Goal: Task Accomplishment & Management: Manage account settings

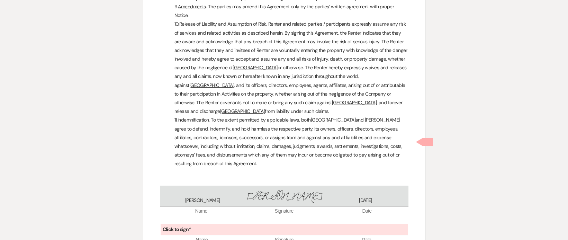
scroll to position [4979, 0]
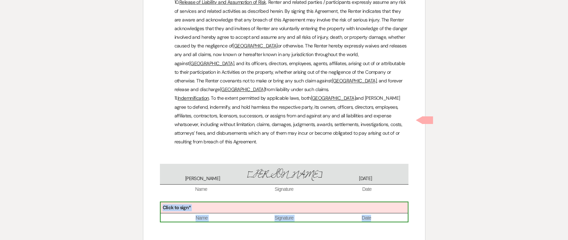
click at [246, 202] on div "Click to sign*" at bounding box center [284, 207] width 247 height 11
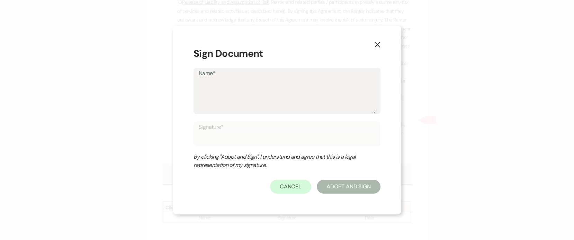
type textarea "K"
type input "K"
type textarea "Ke"
type input "Ke"
type textarea "Kee"
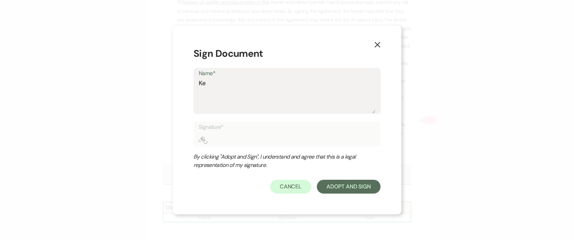
type input "Kee"
type textarea "Kees"
type input "Kees"
type textarea "Keesh"
type input "Keesh"
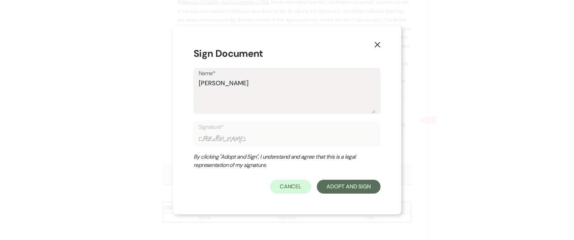
type textarea "Keesha"
type input "Keesha"
type textarea "Keesha"
type input "Keesha"
type textarea "Keesha B"
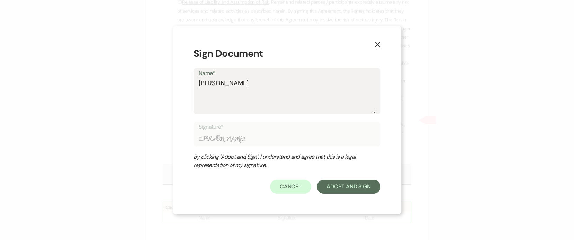
type input "Keesha B"
type textarea "Keesha Bo"
type input "Keesha Bo"
type textarea "Keesha Bol"
type input "Keesha Bol"
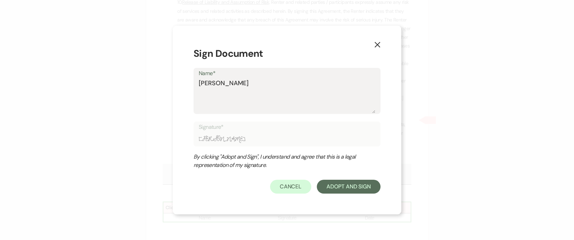
type textarea "Keesha Boli"
type input "Keesha Boli"
type textarea "Keesha Bolin"
type input "Keesha Bolin"
type textarea "Keesha Bolin"
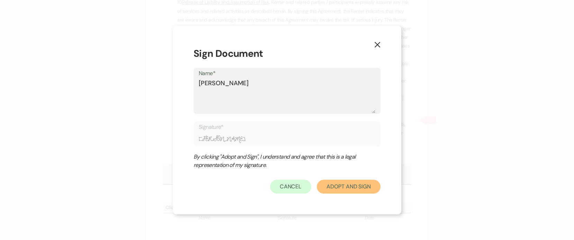
click at [342, 182] on button "Adopt And Sign" at bounding box center [349, 187] width 64 height 14
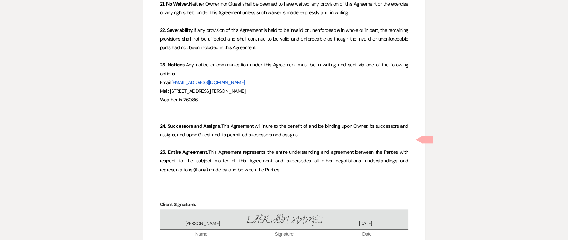
scroll to position [6585, 0]
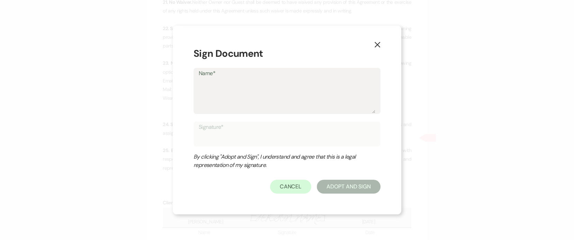
type textarea "K"
type input "K"
type textarea "Ke"
type input "Ke"
type textarea "Kee"
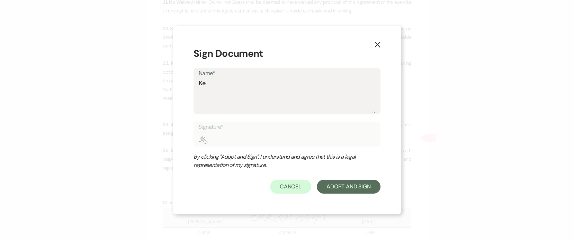
type input "Kee"
type textarea "Kees"
type input "Kees"
type textarea "Keesh"
type input "Keesh"
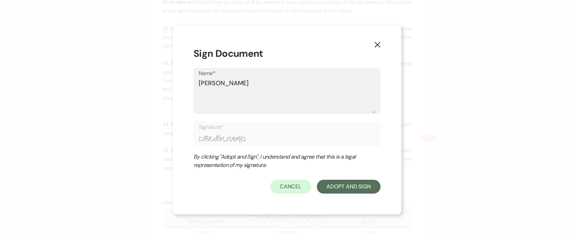
type textarea "Keesha"
type input "Keesha"
type textarea "Keesha"
type input "Keesha"
type textarea "Keesha B"
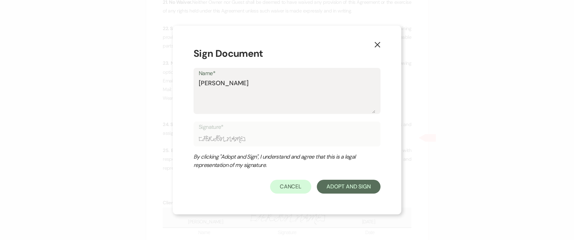
type input "Keesha B"
type textarea "Keesha Bo"
type input "Keesha Bo"
type textarea "Keesha Bol"
type input "Keesha Bol"
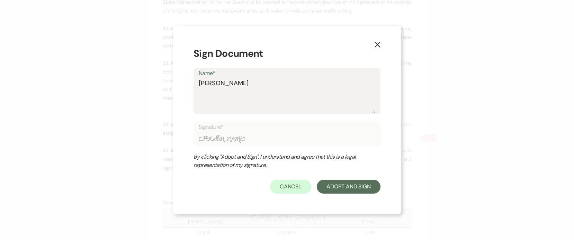
type textarea "Keesha Boli"
type input "Keesha Boli"
type textarea "Keesha Bolin"
type input "Keesha Bolin"
type textarea "Keesha Bolin"
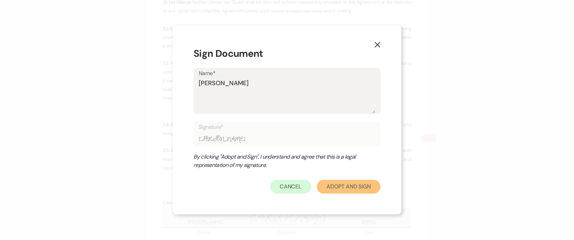
click at [363, 188] on button "Adopt And Sign" at bounding box center [349, 187] width 64 height 14
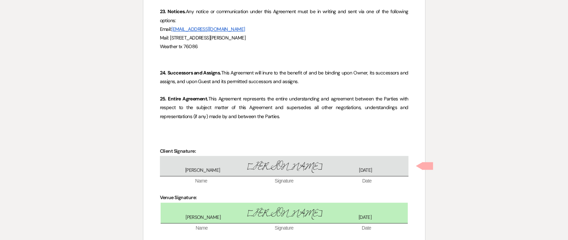
scroll to position [6637, 0]
checkbox input "true"
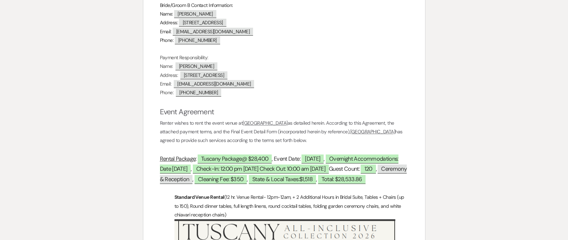
scroll to position [0, 0]
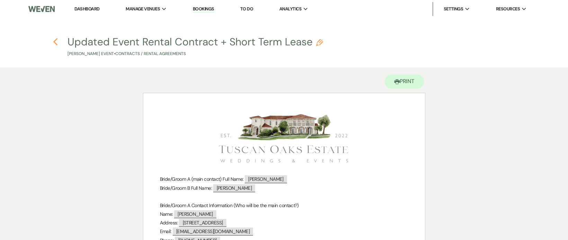
click at [57, 44] on use "button" at bounding box center [55, 42] width 4 height 8
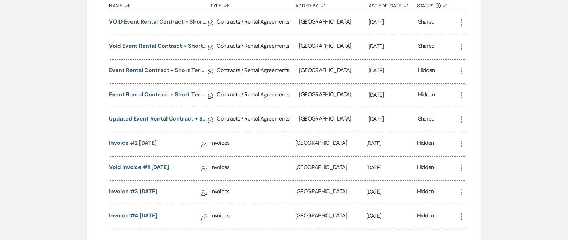
scroll to position [277, 0]
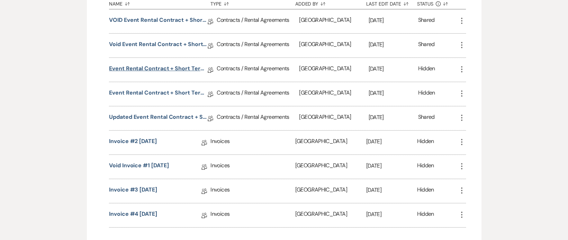
click at [185, 67] on link "Event Rental Contract + Short Term Lease" at bounding box center [158, 69] width 99 height 11
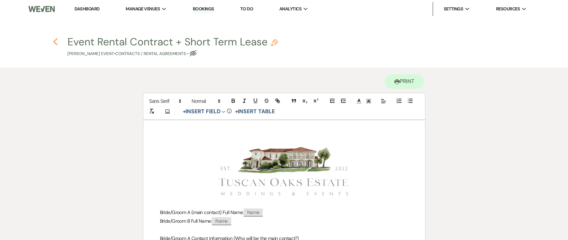
click at [57, 43] on icon "Previous" at bounding box center [55, 42] width 5 height 8
select select "6"
select select "5"
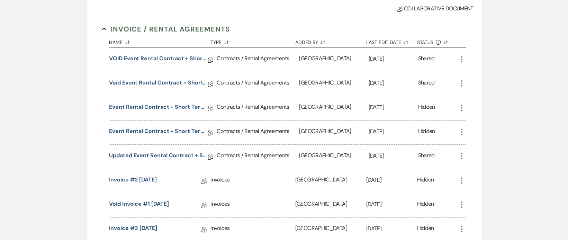
scroll to position [232, 0]
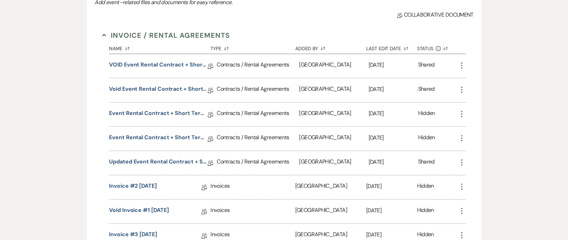
click at [464, 134] on icon "More" at bounding box center [461, 138] width 8 height 8
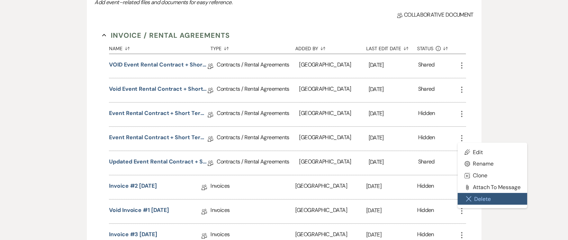
click at [467, 199] on icon "Close Delete X" at bounding box center [469, 199] width 6 height 6
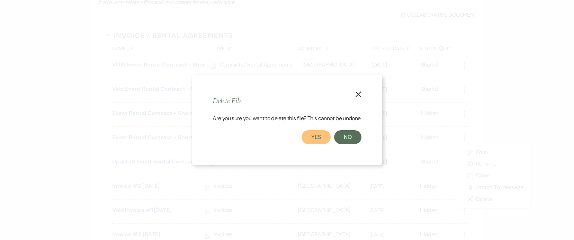
click at [321, 136] on button "Yes" at bounding box center [315, 137] width 29 height 14
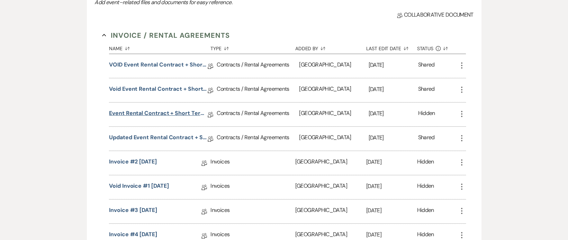
click at [167, 110] on link "Event Rental Contract + Short Term Lease" at bounding box center [158, 114] width 99 height 11
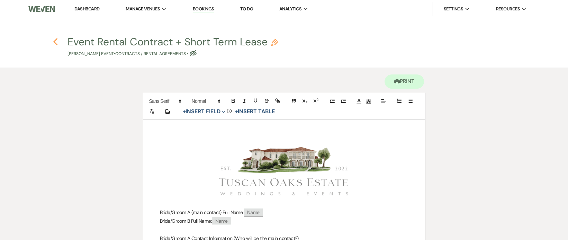
click at [56, 41] on icon "Previous" at bounding box center [55, 42] width 5 height 8
select select "6"
select select "5"
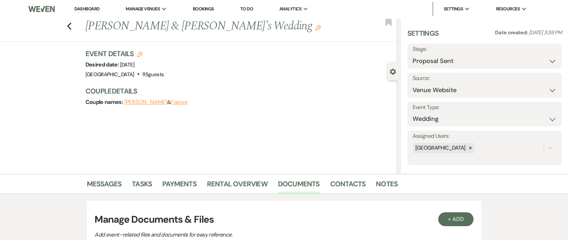
scroll to position [232, 0]
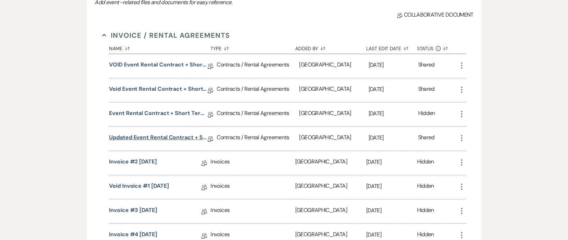
click at [147, 136] on link "Updated Event Rental Contract + Short Term Lease" at bounding box center [158, 138] width 99 height 11
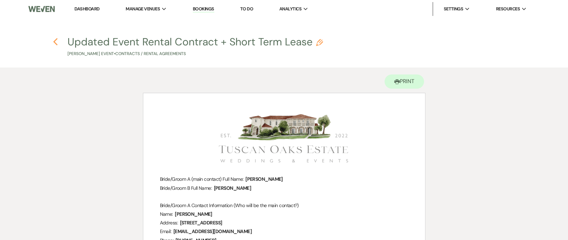
click at [57, 42] on icon "Previous" at bounding box center [55, 42] width 5 height 8
select select "6"
select select "5"
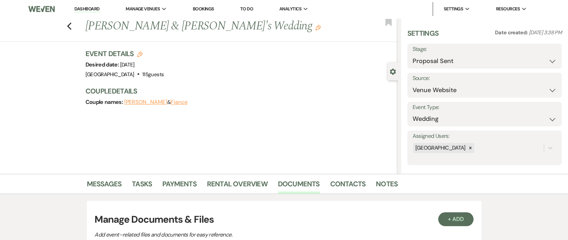
scroll to position [232, 0]
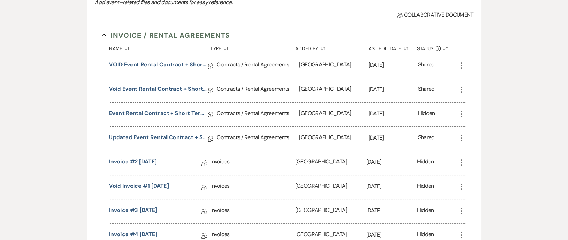
click at [462, 116] on use "button" at bounding box center [461, 114] width 1 height 6
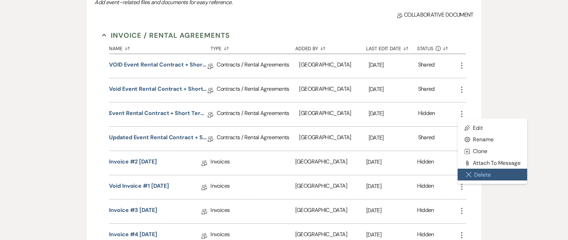
click at [468, 175] on use "button" at bounding box center [468, 174] width 5 height 5
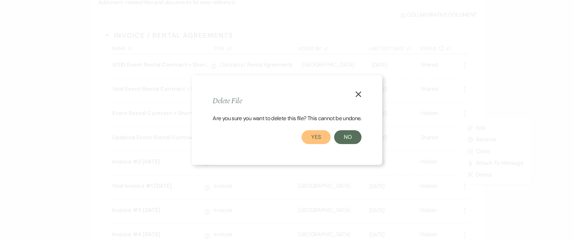
click at [313, 138] on button "Yes" at bounding box center [315, 137] width 29 height 14
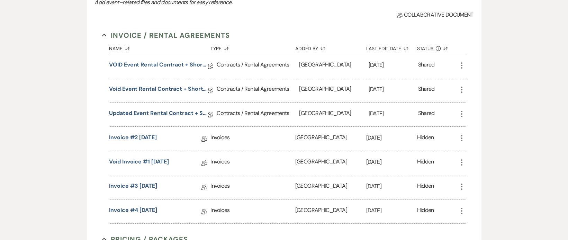
click at [463, 163] on icon "More" at bounding box center [461, 162] width 8 height 8
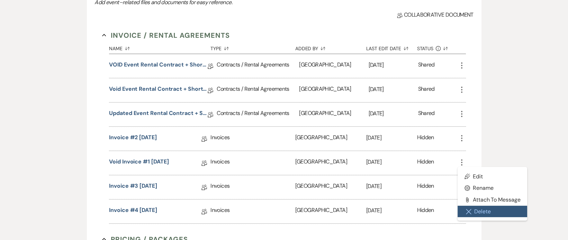
click at [464, 212] on button "Close Delete X Delete" at bounding box center [492, 212] width 70 height 12
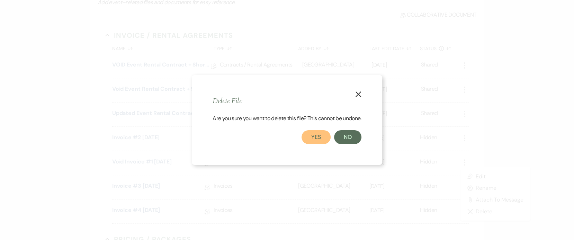
click at [327, 133] on button "Yes" at bounding box center [315, 137] width 29 height 14
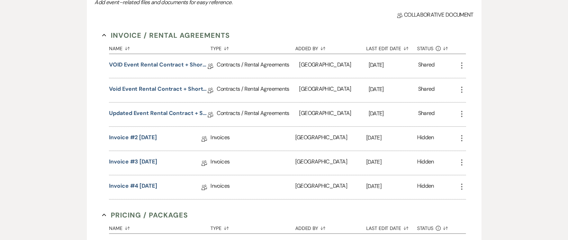
click at [144, 130] on div "Invoice #2 9-10-2025 Collab Doc" at bounding box center [159, 139] width 101 height 24
click at [145, 135] on link "Invoice #2 9-10-2025" at bounding box center [133, 138] width 48 height 11
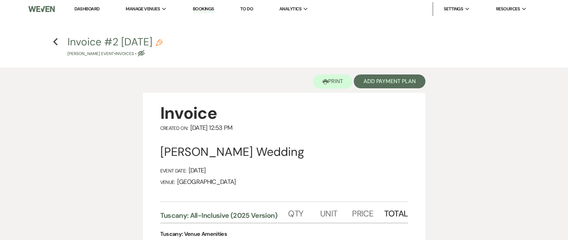
click at [59, 44] on h4 "Previous Invoice #2 9-10-2025 Pencil Lauren Davidian's Event • Invoices • Eye B…" at bounding box center [284, 46] width 498 height 22
click at [55, 42] on icon "Previous" at bounding box center [55, 42] width 5 height 8
select select "6"
select select "5"
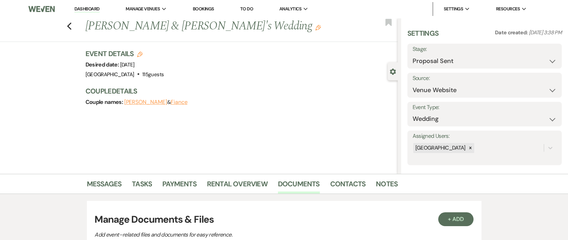
scroll to position [232, 0]
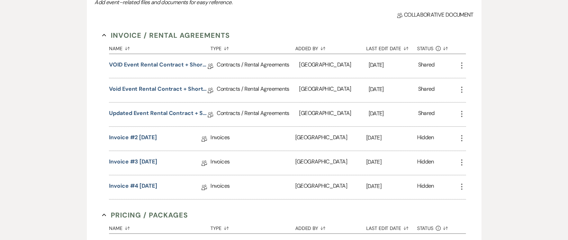
click at [462, 135] on use "button" at bounding box center [461, 138] width 1 height 6
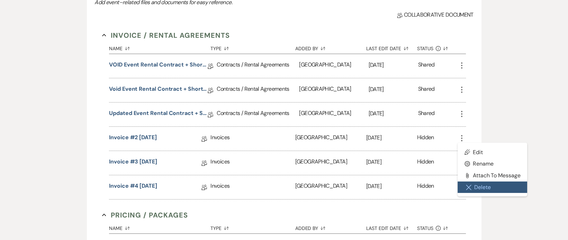
click at [472, 190] on button "Close Delete X Delete" at bounding box center [492, 187] width 70 height 12
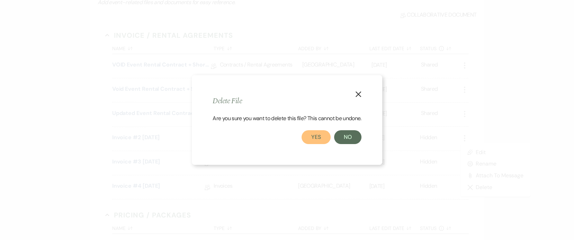
click at [325, 131] on button "Yes" at bounding box center [315, 137] width 29 height 14
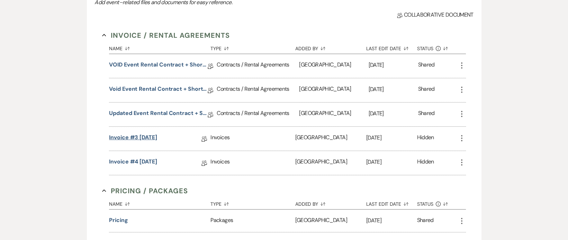
click at [135, 143] on link "Invoice #3 9-15-2025" at bounding box center [133, 138] width 48 height 11
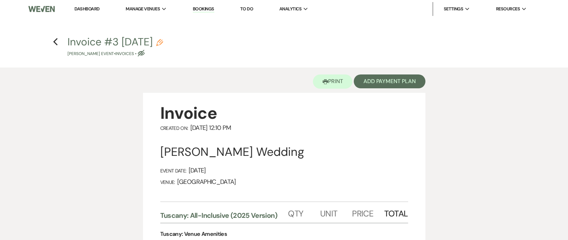
click at [163, 39] on icon "Pencil" at bounding box center [159, 42] width 7 height 7
select select "22"
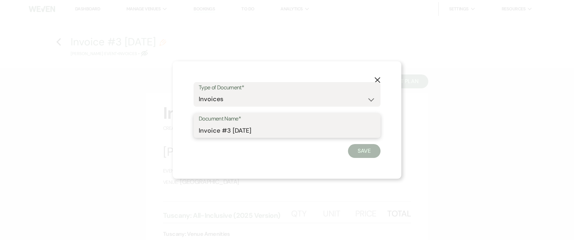
click at [199, 131] on input "Invoice #3 9-15-2025" at bounding box center [287, 130] width 176 height 13
type input "Void Invoice #3 9-15-2025"
click at [361, 152] on button "Save" at bounding box center [364, 151] width 33 height 14
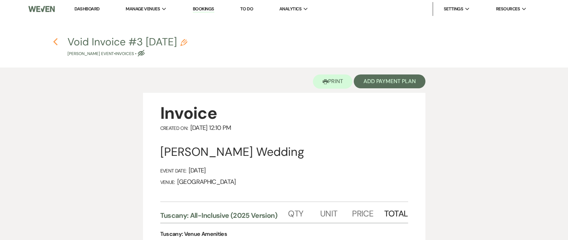
click at [53, 42] on use "button" at bounding box center [55, 42] width 4 height 8
select select "6"
select select "5"
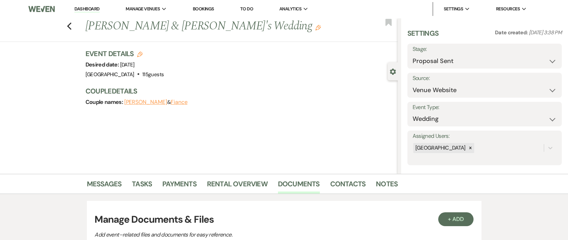
click at [88, 10] on link "Dashboard" at bounding box center [86, 9] width 25 height 7
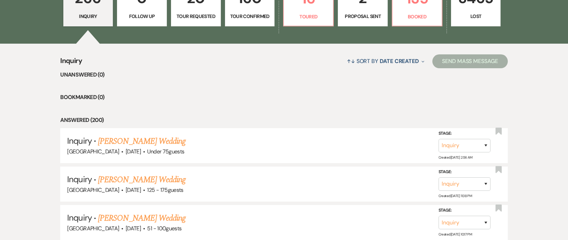
scroll to position [232, 0]
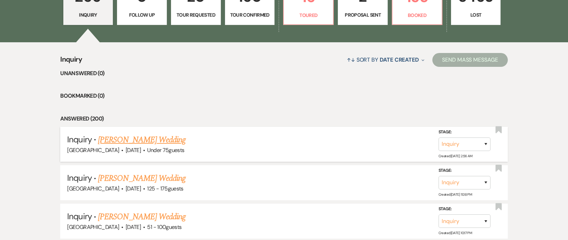
click at [134, 136] on link "Teri Brenkus's Wedding" at bounding box center [142, 140] width 88 height 12
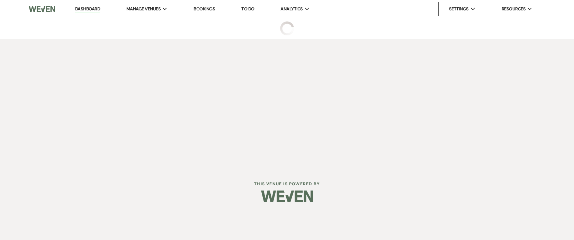
select select "3"
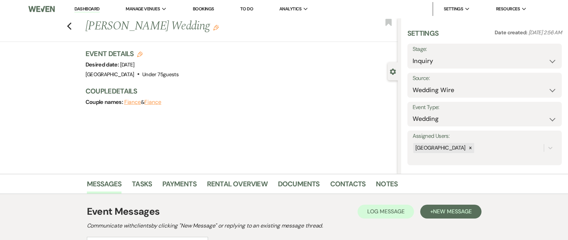
scroll to position [97, 0]
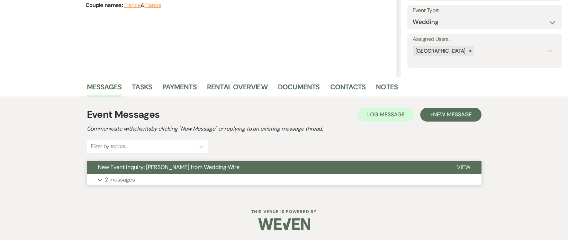
click at [125, 178] on p "2 messages" at bounding box center [120, 179] width 30 height 9
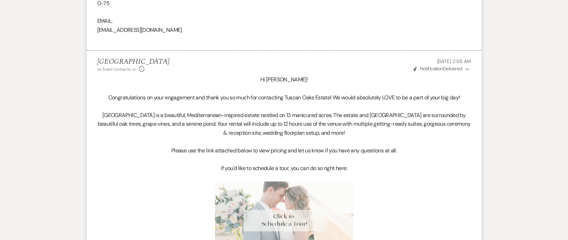
scroll to position [690, 0]
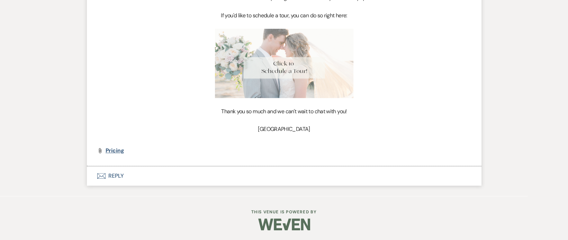
click at [119, 149] on span "Pricing" at bounding box center [115, 150] width 19 height 7
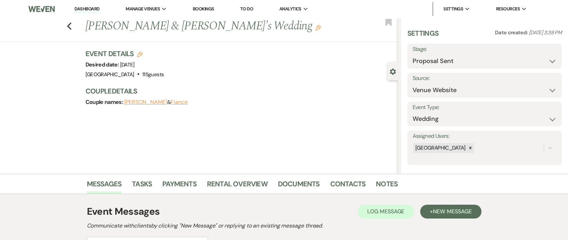
select select "6"
select select "5"
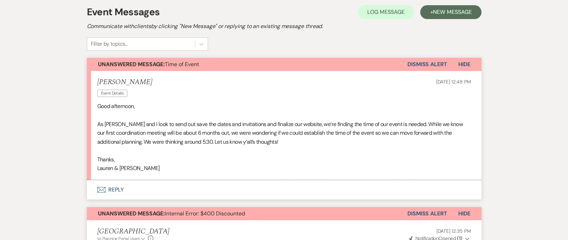
click at [108, 190] on button "Envelope Reply" at bounding box center [284, 189] width 394 height 19
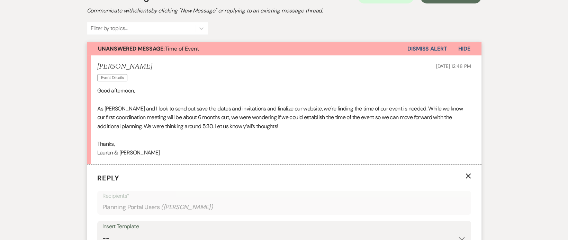
scroll to position [155, 0]
click at [278, 65] on div "Lauren Hunsicker Event Details Sep 14, 2025, 12:48 PM" at bounding box center [284, 73] width 374 height 21
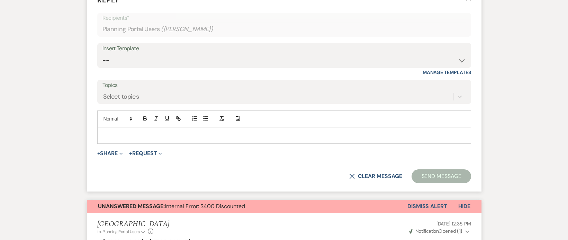
scroll to position [329, 0]
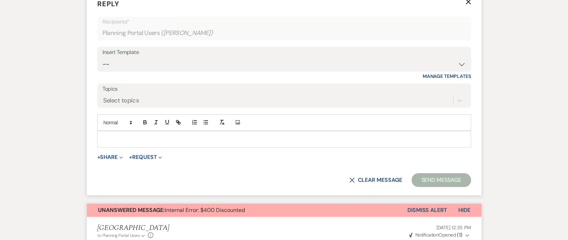
click at [136, 136] on p at bounding box center [284, 139] width 363 height 8
